Goal: Information Seeking & Learning: Learn about a topic

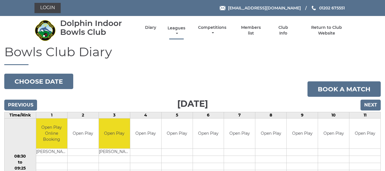
click at [175, 26] on link "Leagues" at bounding box center [176, 30] width 21 height 11
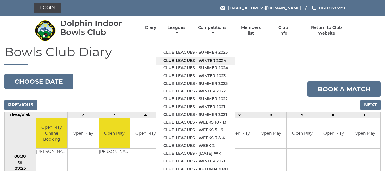
click at [184, 60] on link "Club leagues - Winter 2024" at bounding box center [195, 61] width 79 height 8
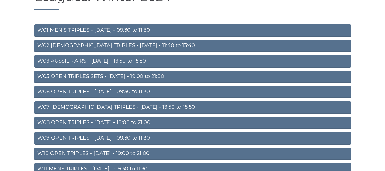
scroll to position [57, 0]
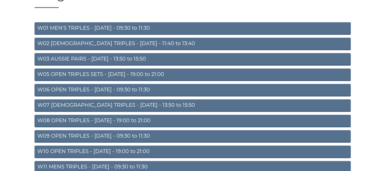
click at [95, 135] on link "W09 OPEN TRIPLES - [DATE] - 09:30 to 11:30" at bounding box center [192, 136] width 316 height 13
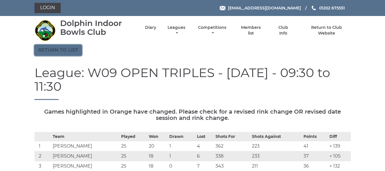
click at [72, 50] on link "Return to list" at bounding box center [57, 50] width 47 height 11
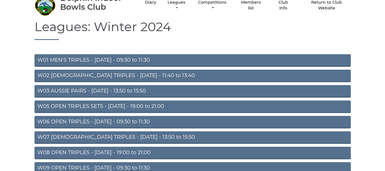
scroll to position [85, 0]
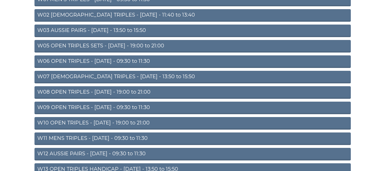
click at [103, 137] on link "W11 MENS TRIPLES - [DATE] - 09:30 to 11:30" at bounding box center [192, 138] width 316 height 13
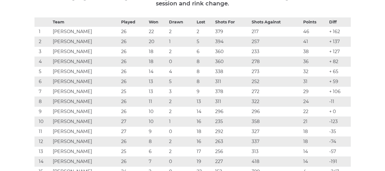
scroll to position [114, 0]
